Goal: Task Accomplishment & Management: Manage account settings

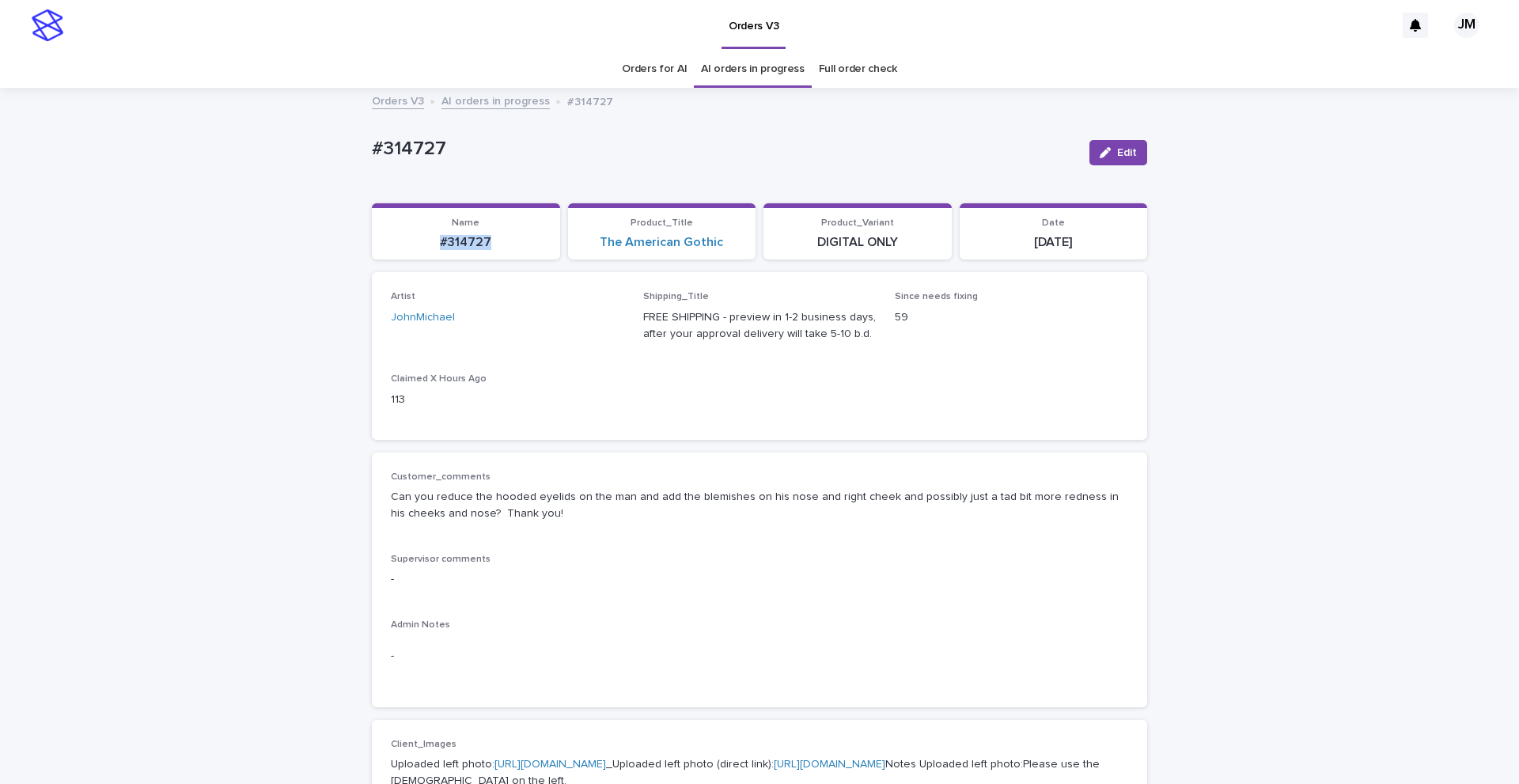
drag, startPoint x: 431, startPoint y: 246, endPoint x: 484, endPoint y: 247, distance: 53.0
click at [501, 247] on p "#314727" at bounding box center [465, 242] width 169 height 15
copy p "#314727"
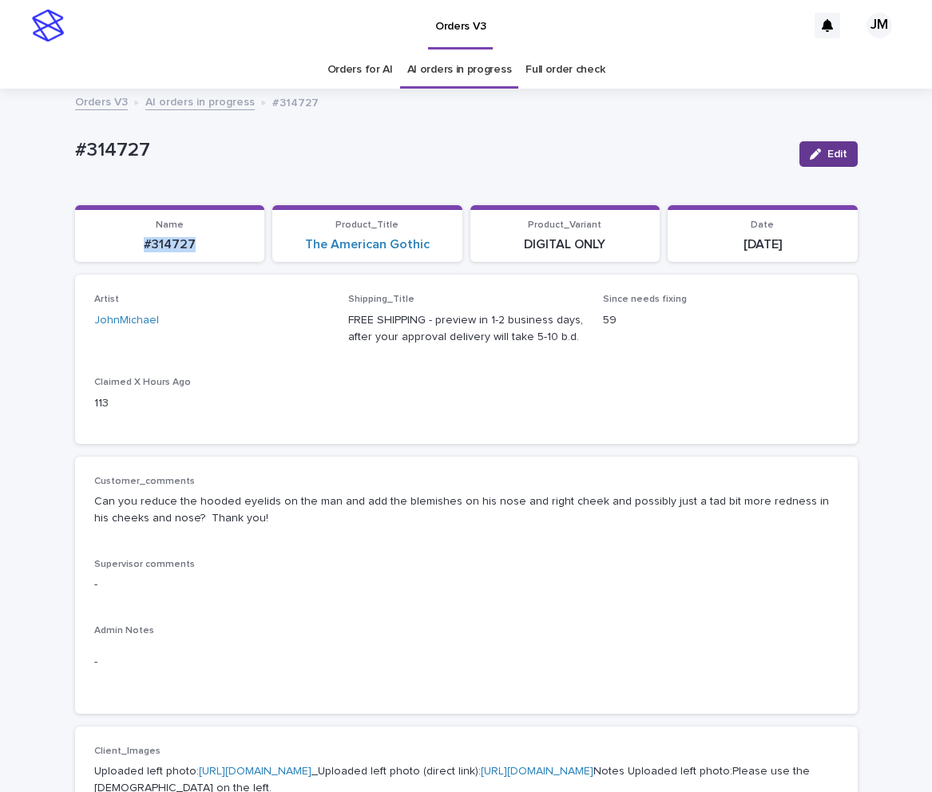
click at [828, 151] on span "Edit" at bounding box center [838, 154] width 20 height 11
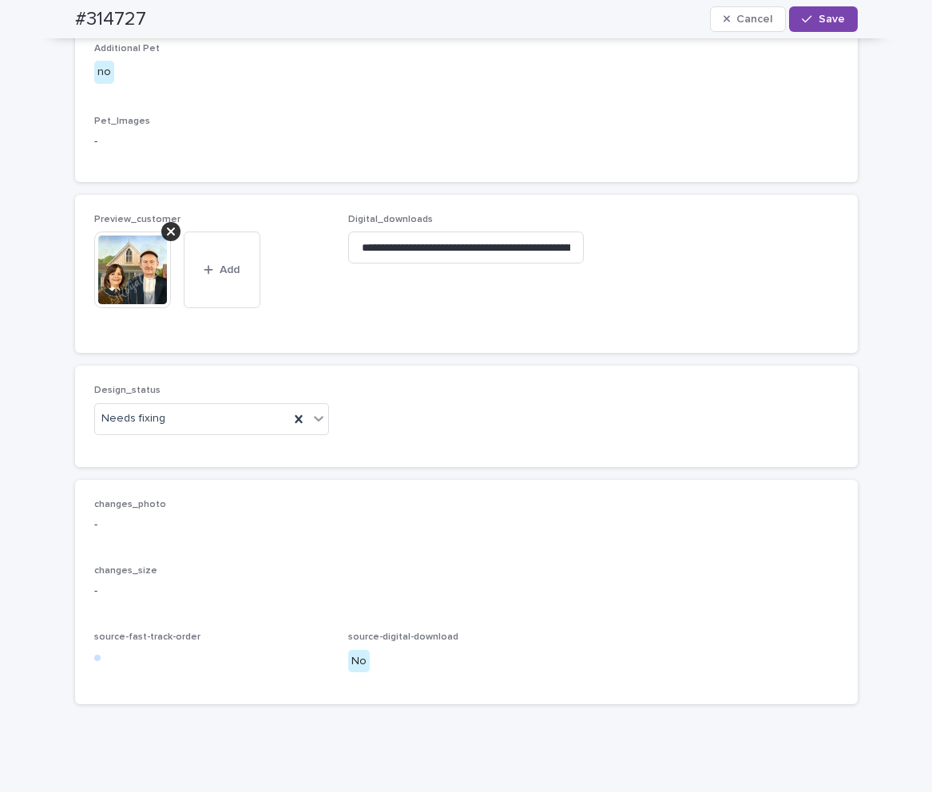
scroll to position [1039, 0]
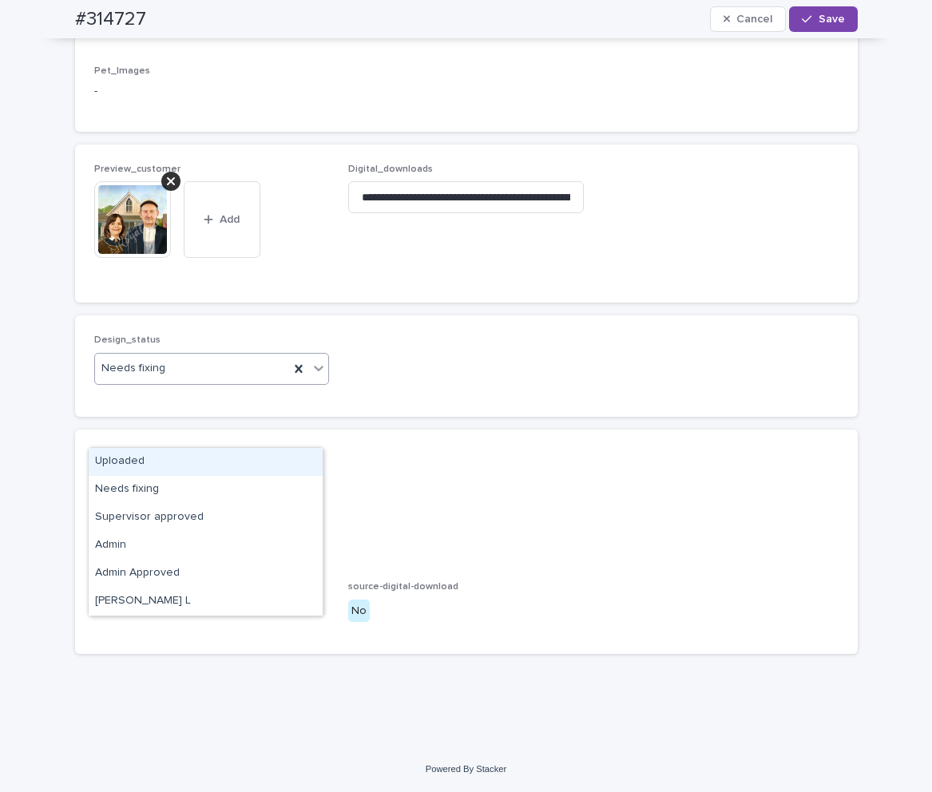
click at [147, 456] on div "Uploaded" at bounding box center [206, 462] width 234 height 28
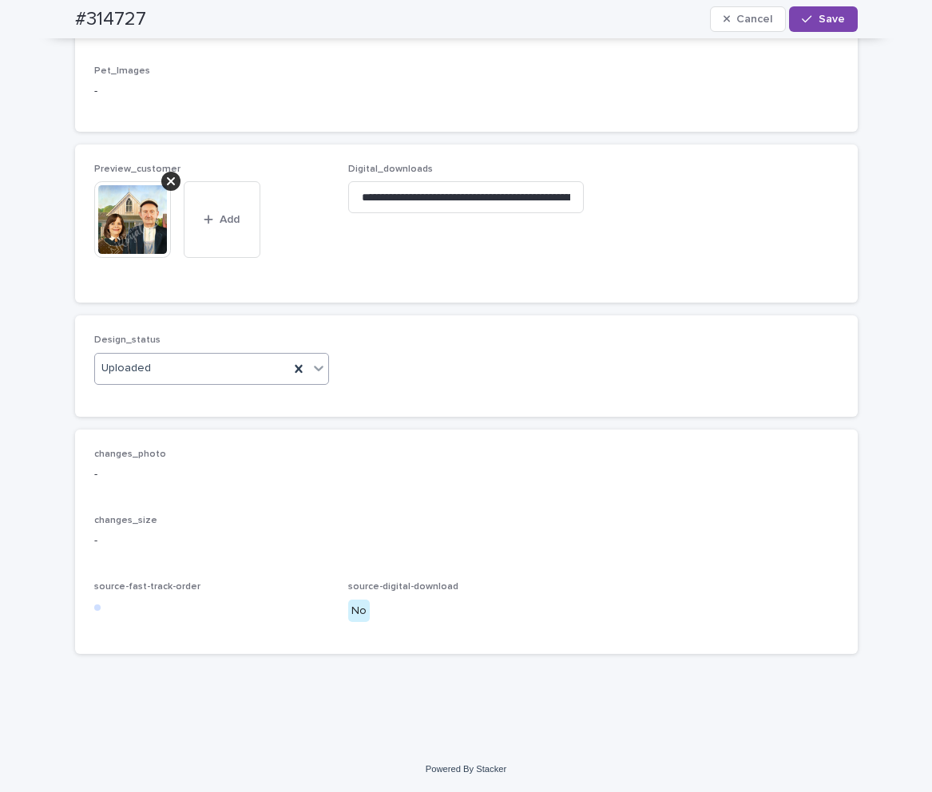
drag, startPoint x: 165, startPoint y: 238, endPoint x: 171, endPoint y: 250, distance: 13.2
click at [167, 188] on icon at bounding box center [171, 181] width 8 height 13
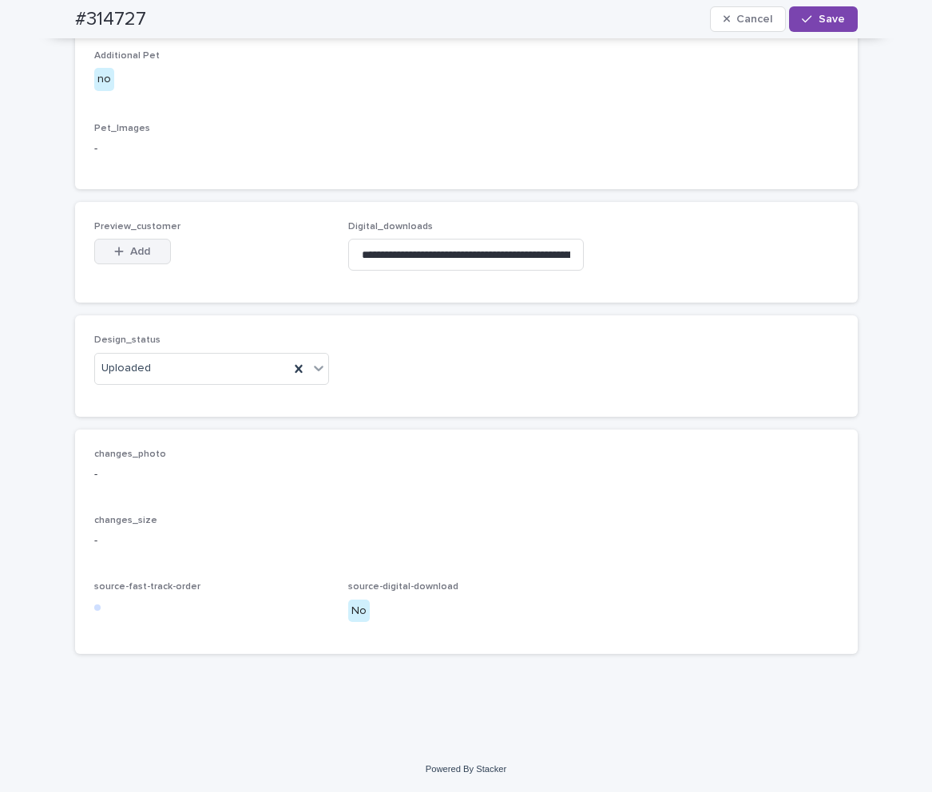
click at [143, 256] on span "Add" at bounding box center [140, 251] width 20 height 11
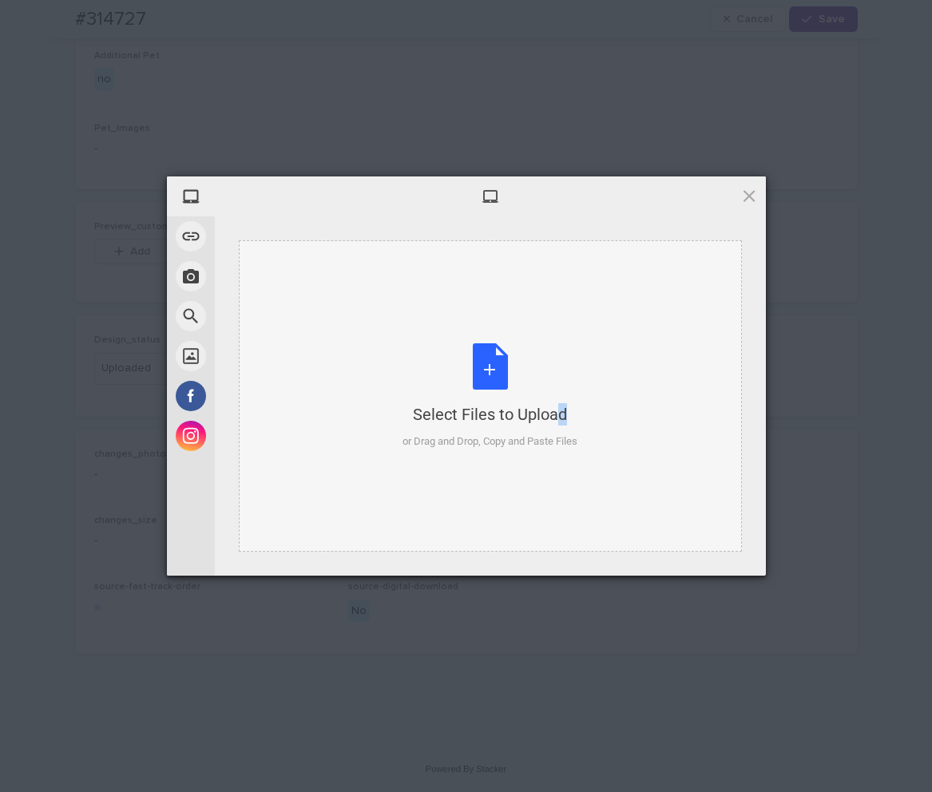
click at [523, 323] on div "Select Files to Upload or Drag and Drop, Copy and Paste Files" at bounding box center [490, 396] width 503 height 312
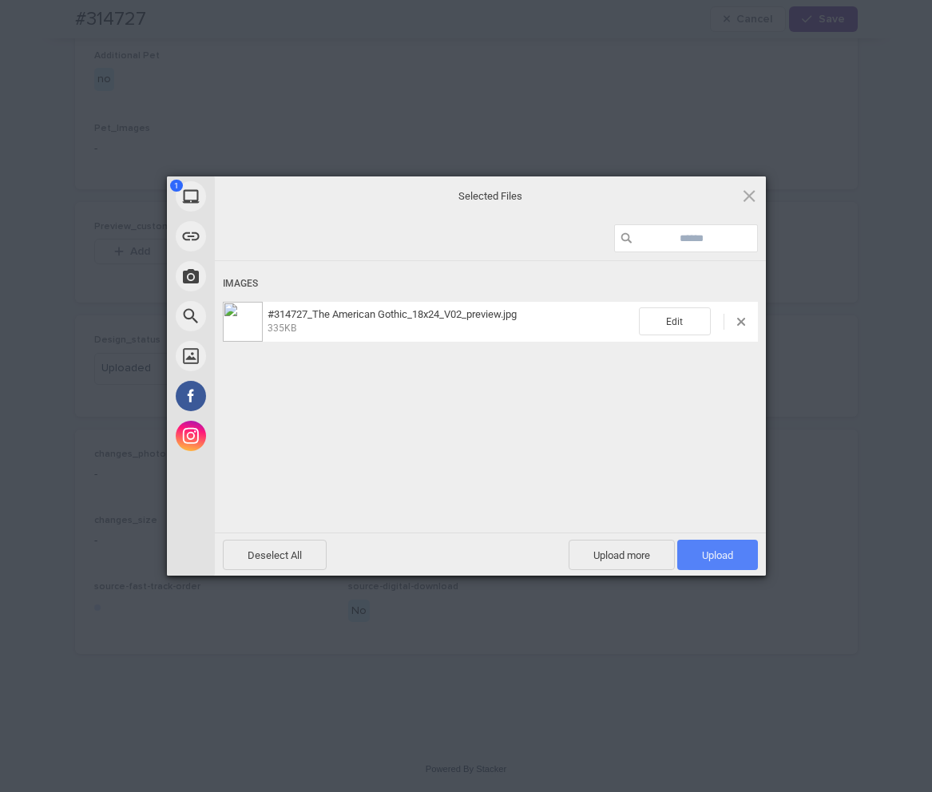
click at [732, 560] on span "Upload 1" at bounding box center [717, 556] width 31 height 12
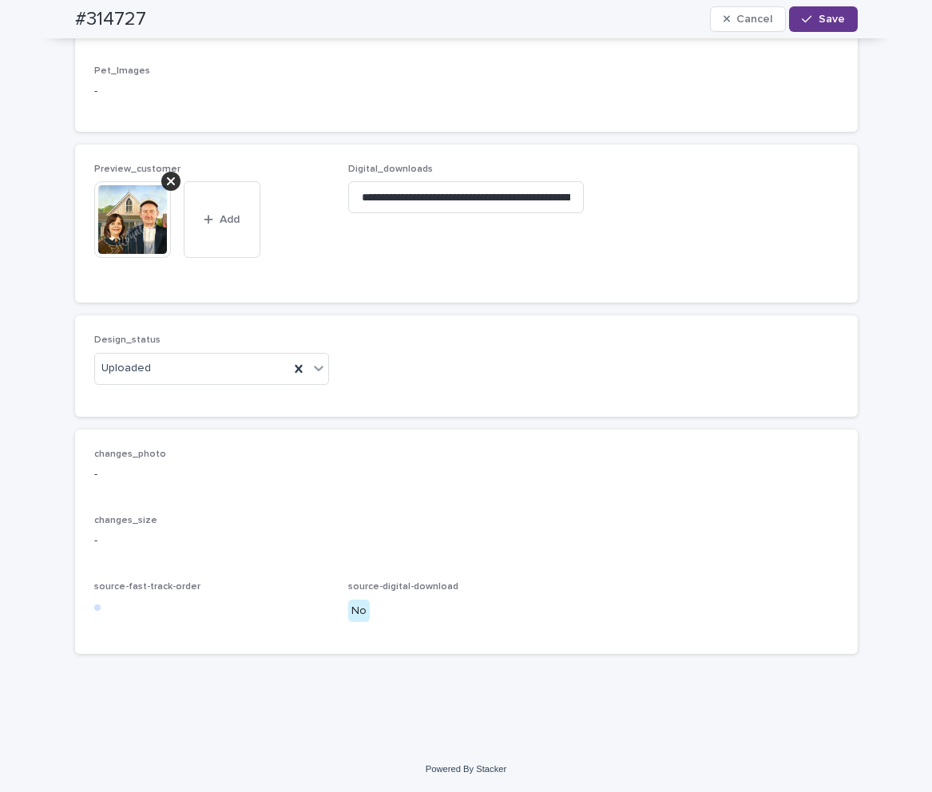
click at [824, 15] on span "Save" at bounding box center [832, 19] width 26 height 11
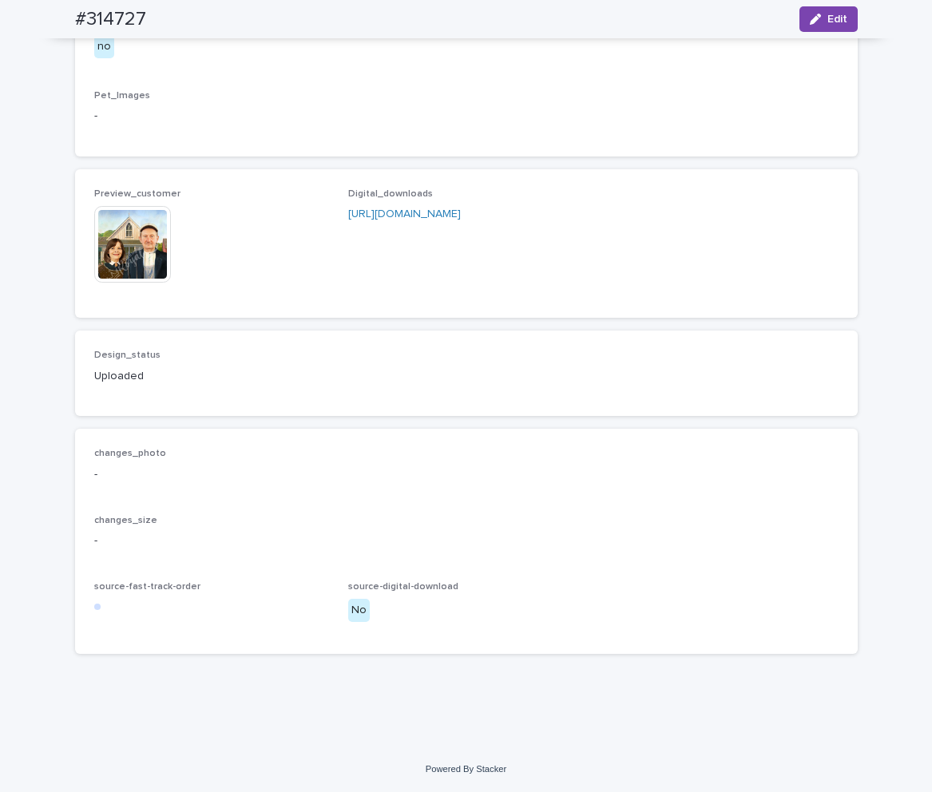
click at [141, 265] on img at bounding box center [132, 244] width 77 height 77
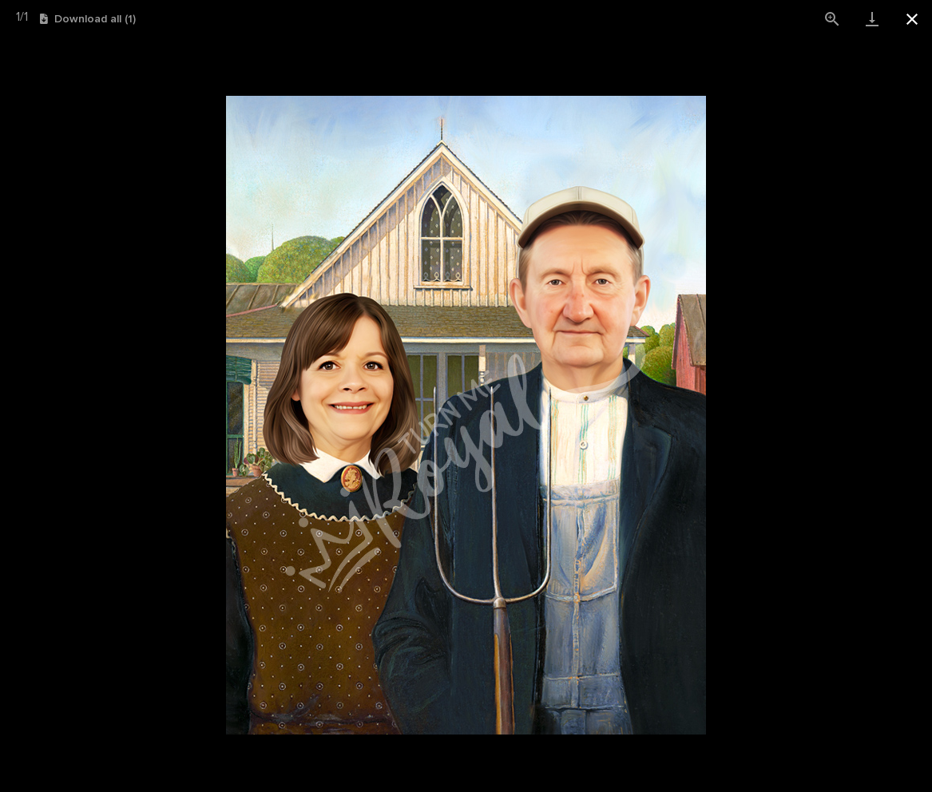
click at [915, 23] on button "Close gallery" at bounding box center [912, 19] width 40 height 38
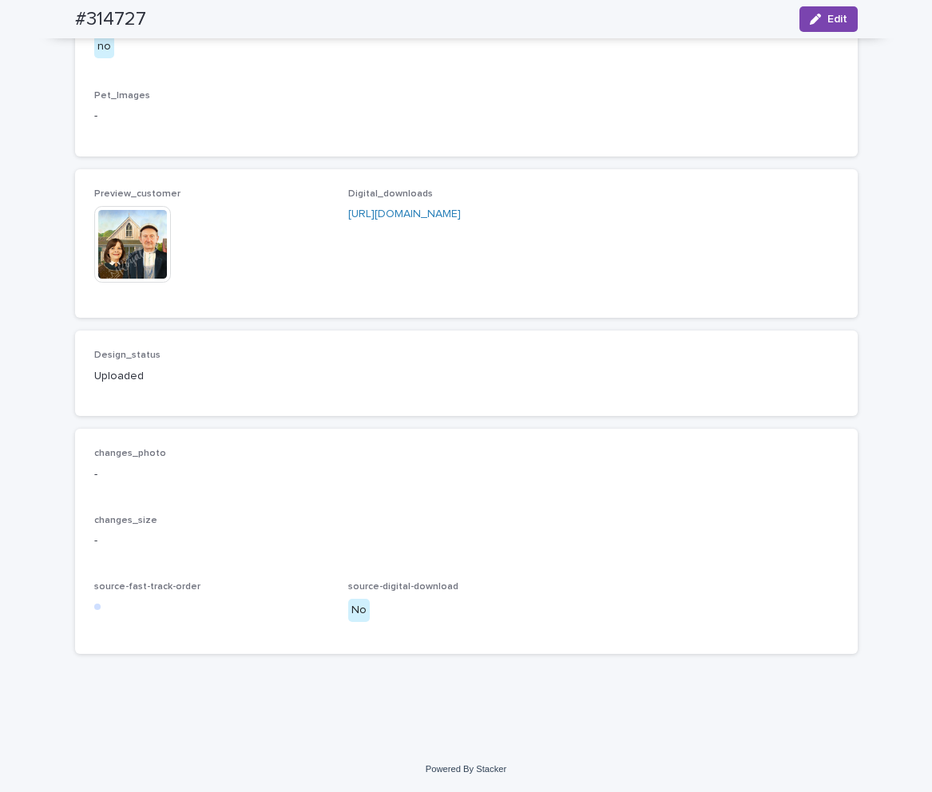
scroll to position [1061, 0]
click at [137, 250] on img at bounding box center [132, 244] width 77 height 77
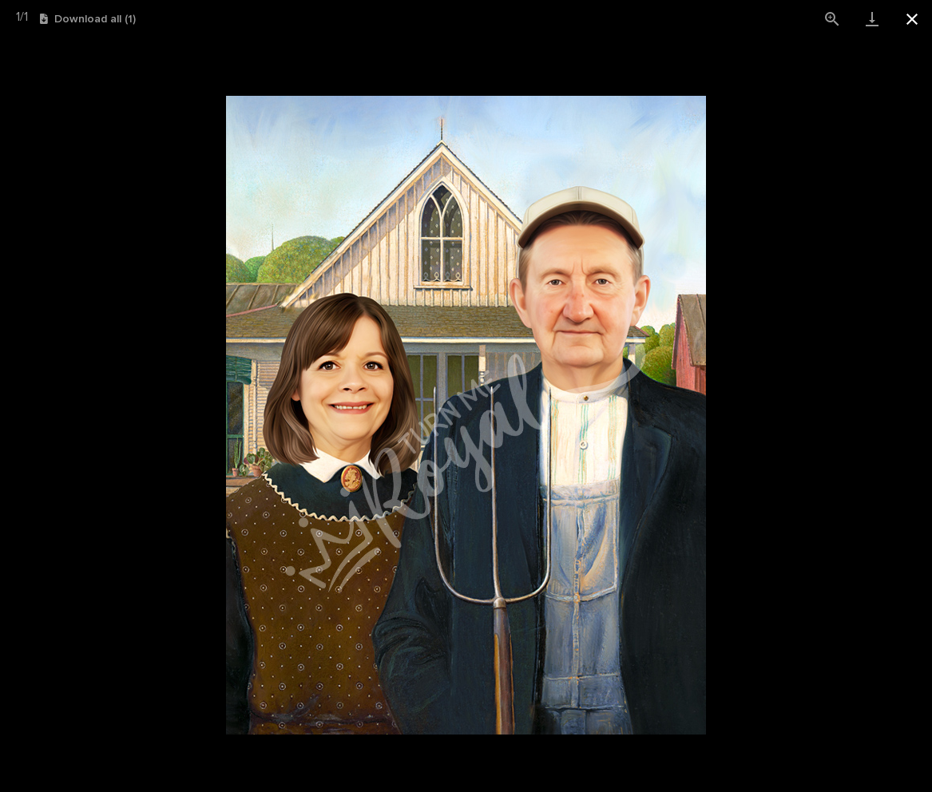
click at [912, 20] on button "Close gallery" at bounding box center [912, 19] width 40 height 38
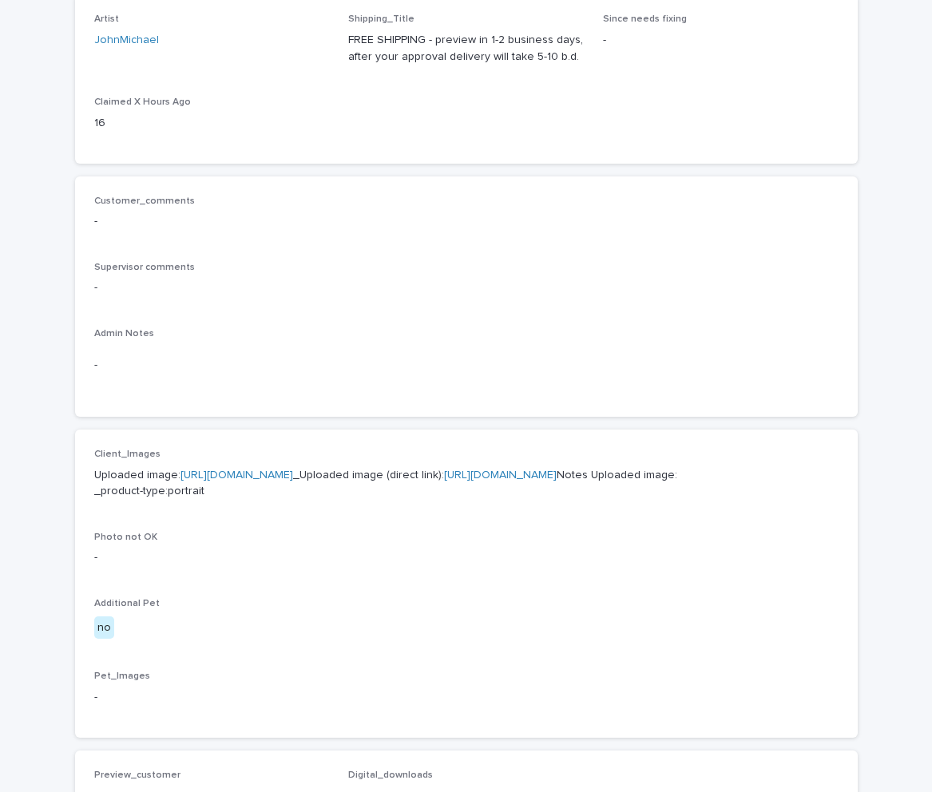
scroll to position [399, 0]
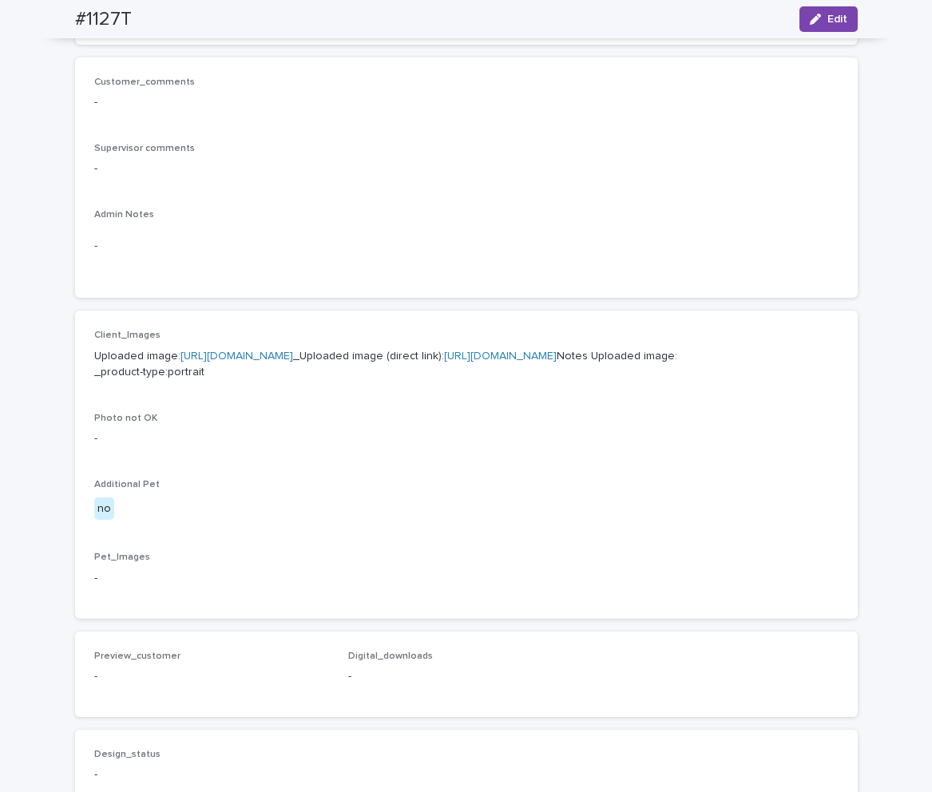
click at [444, 362] on link "[URL][DOMAIN_NAME]" at bounding box center [500, 356] width 113 height 11
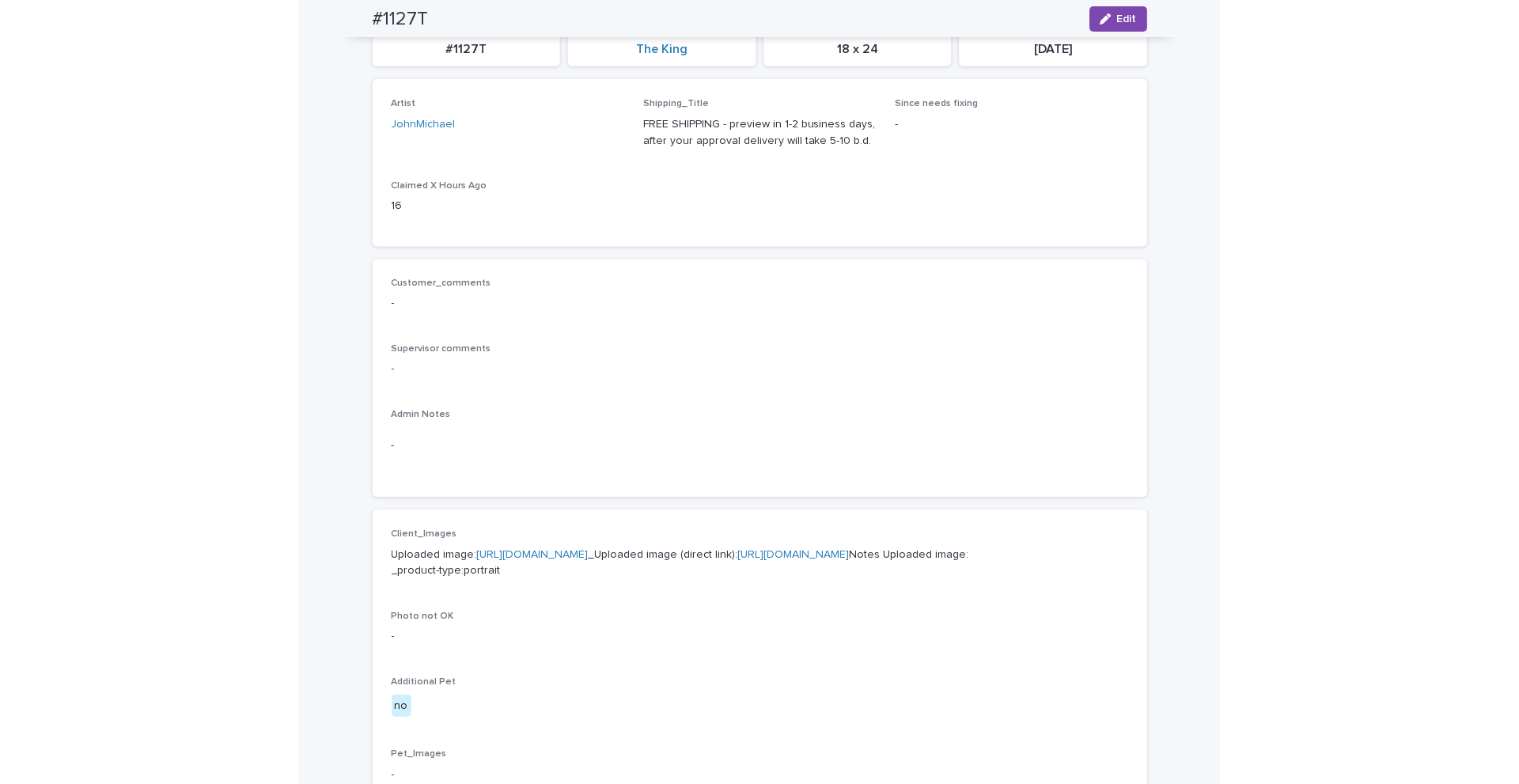
scroll to position [0, 0]
